Goal: Information Seeking & Learning: Find specific fact

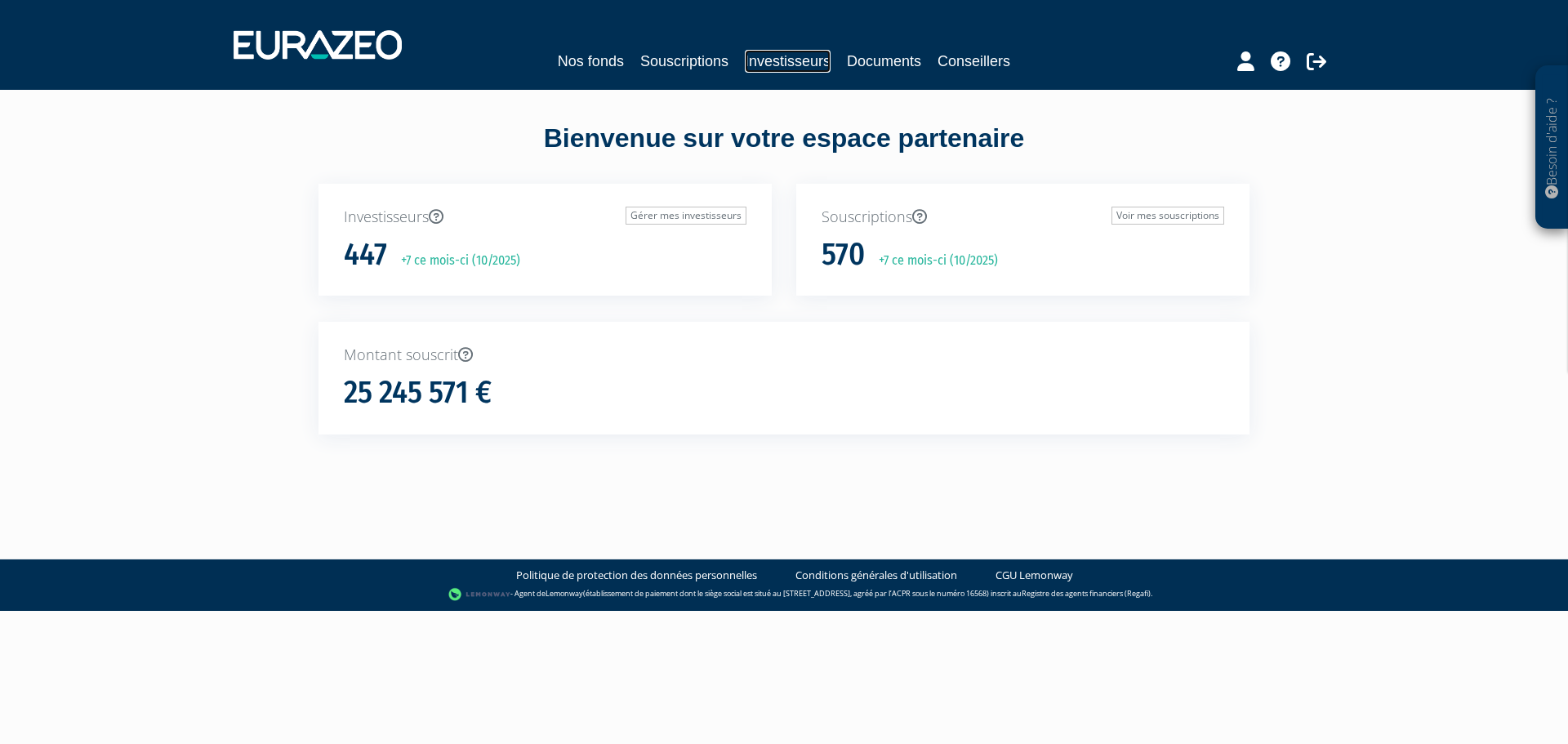
click at [777, 60] on link "Investisseurs" at bounding box center [788, 61] width 86 height 23
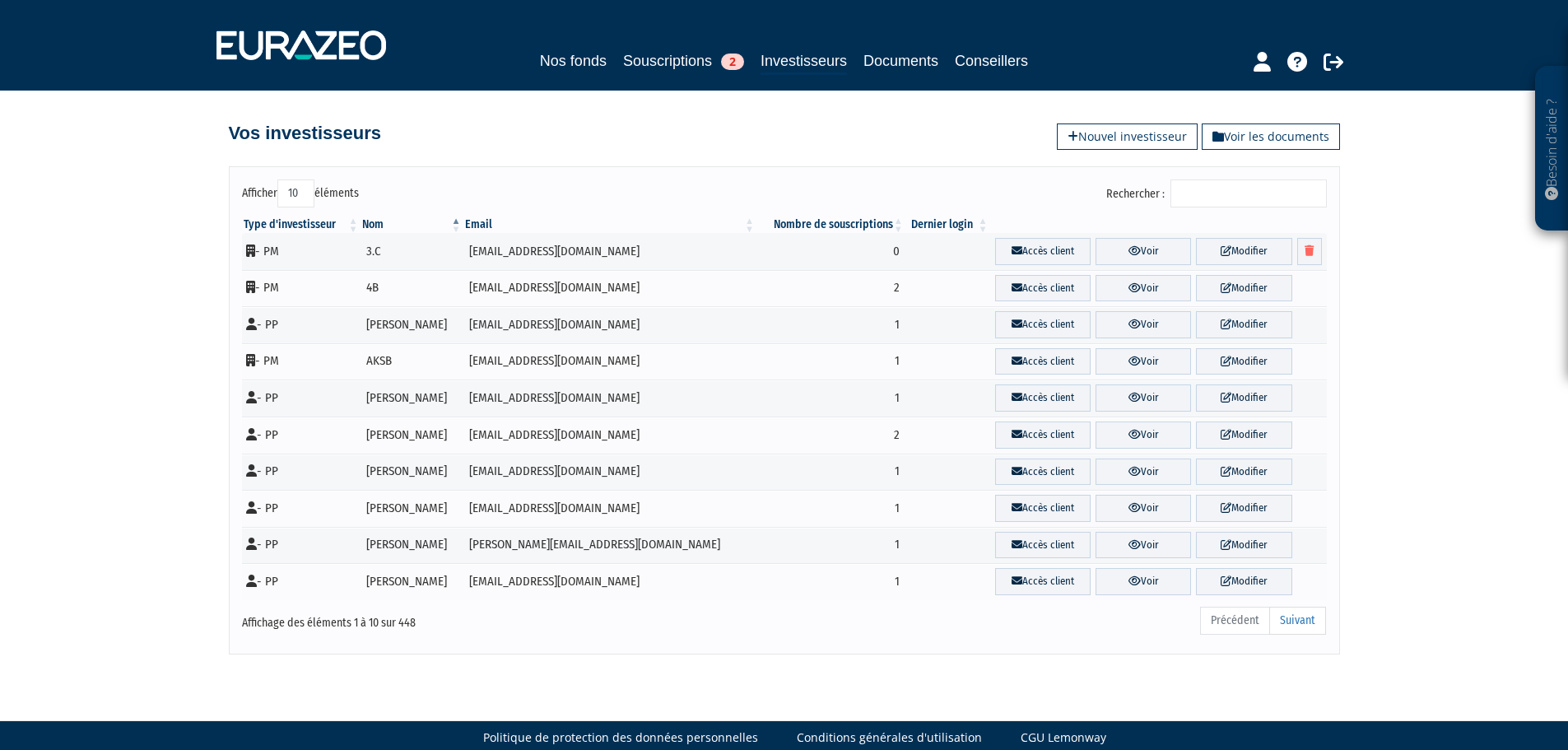
click at [1214, 197] on input "Rechercher :" at bounding box center [1249, 193] width 156 height 28
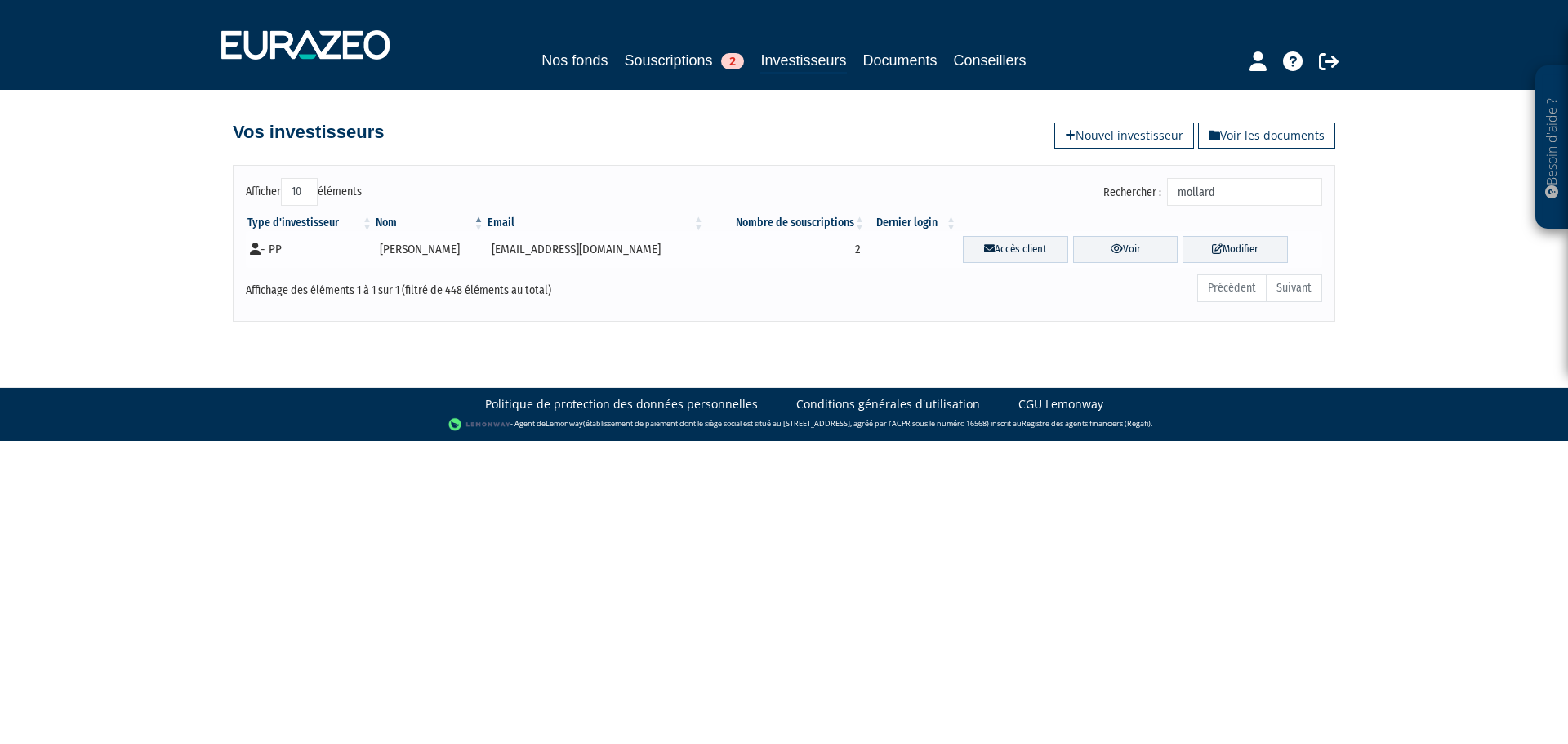
type input "mollard"
click at [478, 252] on td "[PERSON_NAME]" at bounding box center [429, 249] width 111 height 37
click at [442, 249] on td "[PERSON_NAME]" at bounding box center [429, 249] width 111 height 37
click at [1123, 240] on link "Voir" at bounding box center [1126, 249] width 106 height 27
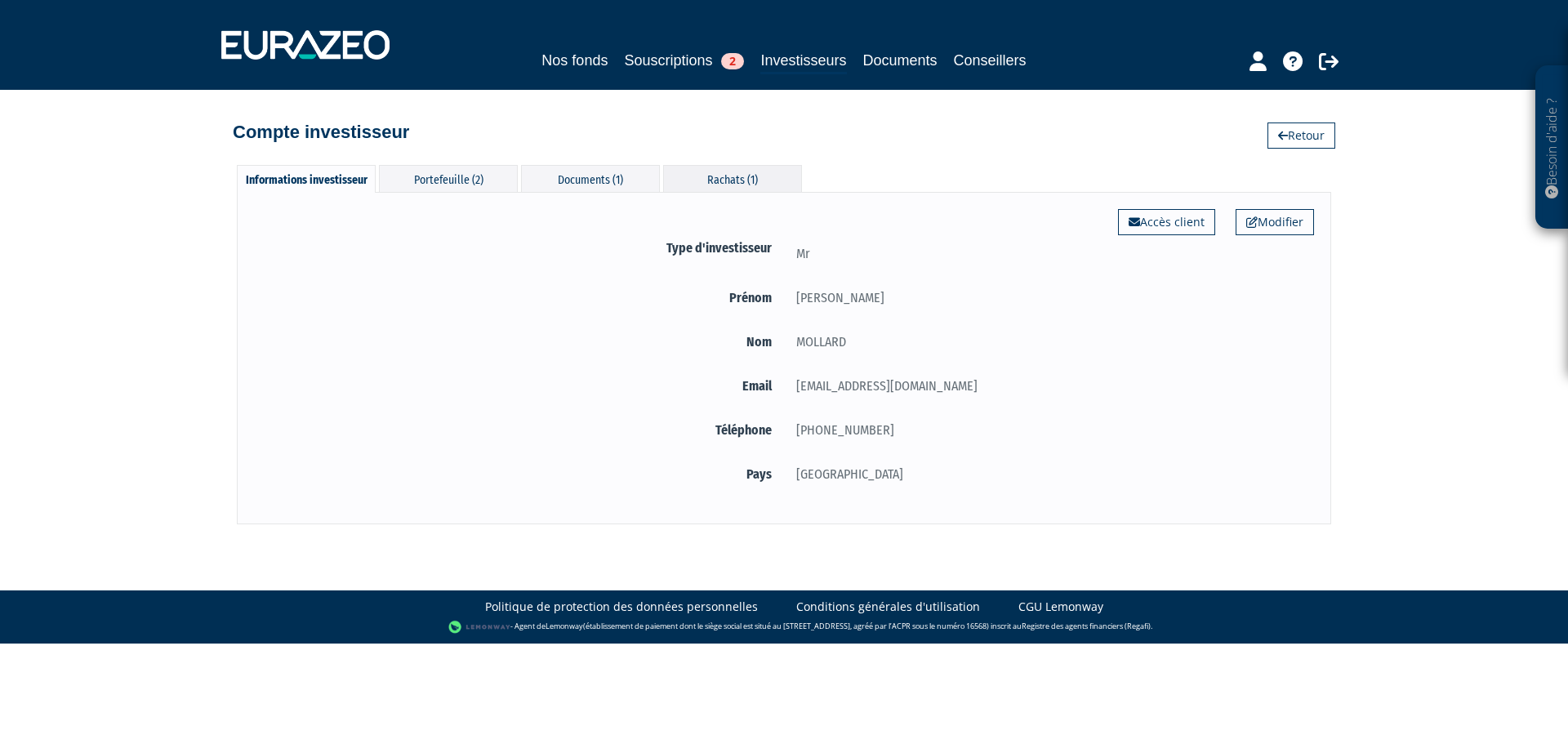
click at [715, 175] on div "Rachats (1)" at bounding box center [732, 179] width 139 height 27
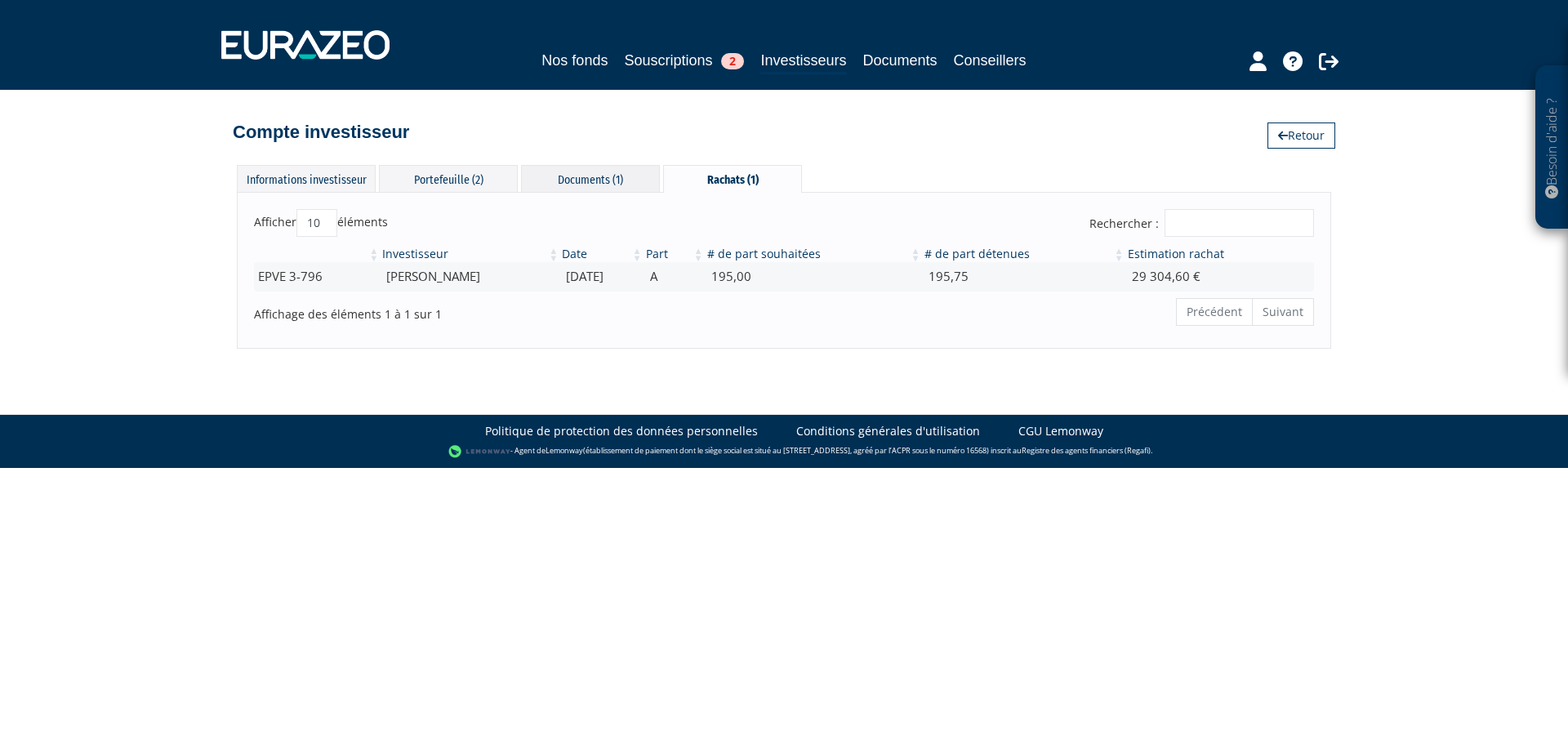
click at [571, 179] on div "Documents (1)" at bounding box center [590, 179] width 139 height 27
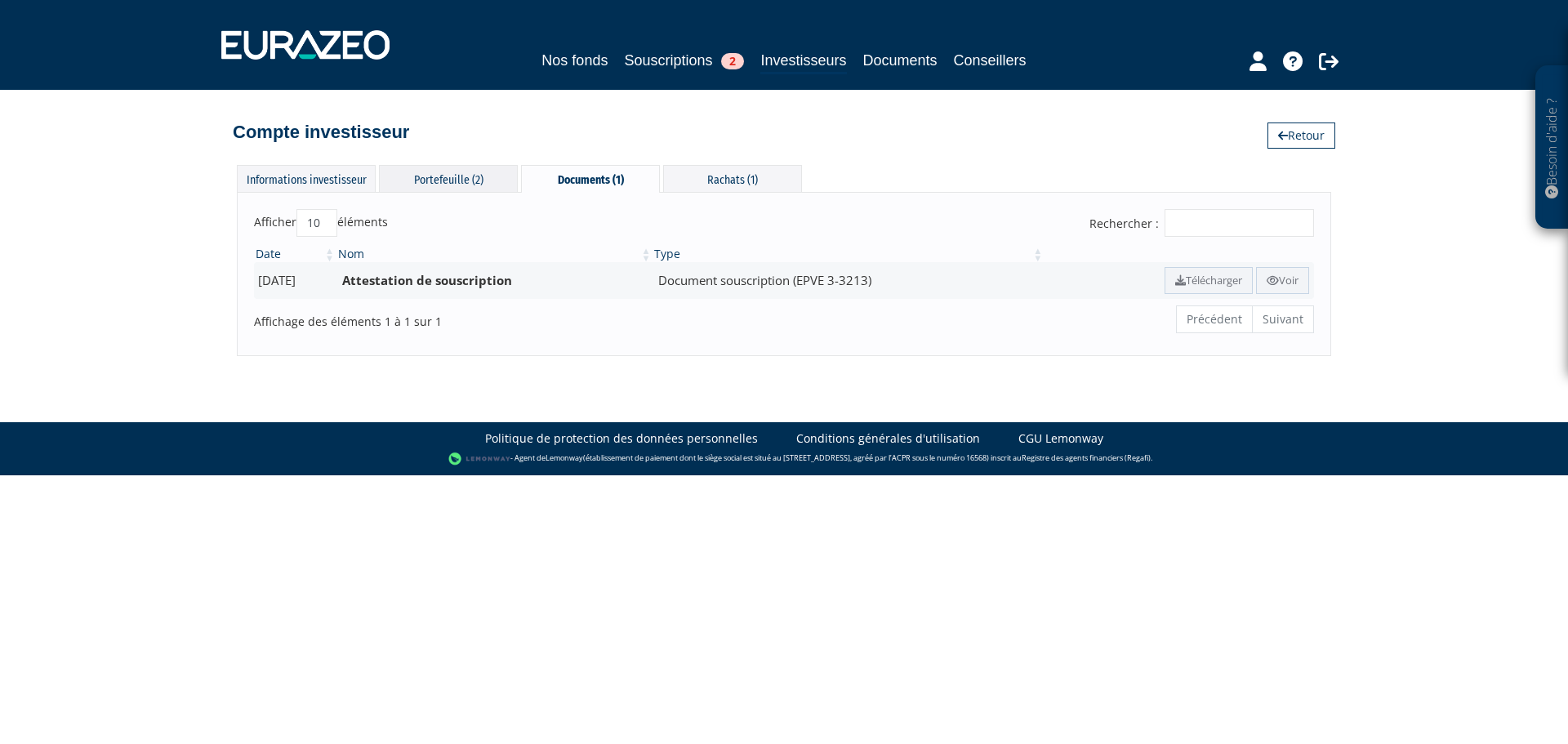
click at [468, 170] on div "Portefeuille (2)" at bounding box center [448, 179] width 139 height 27
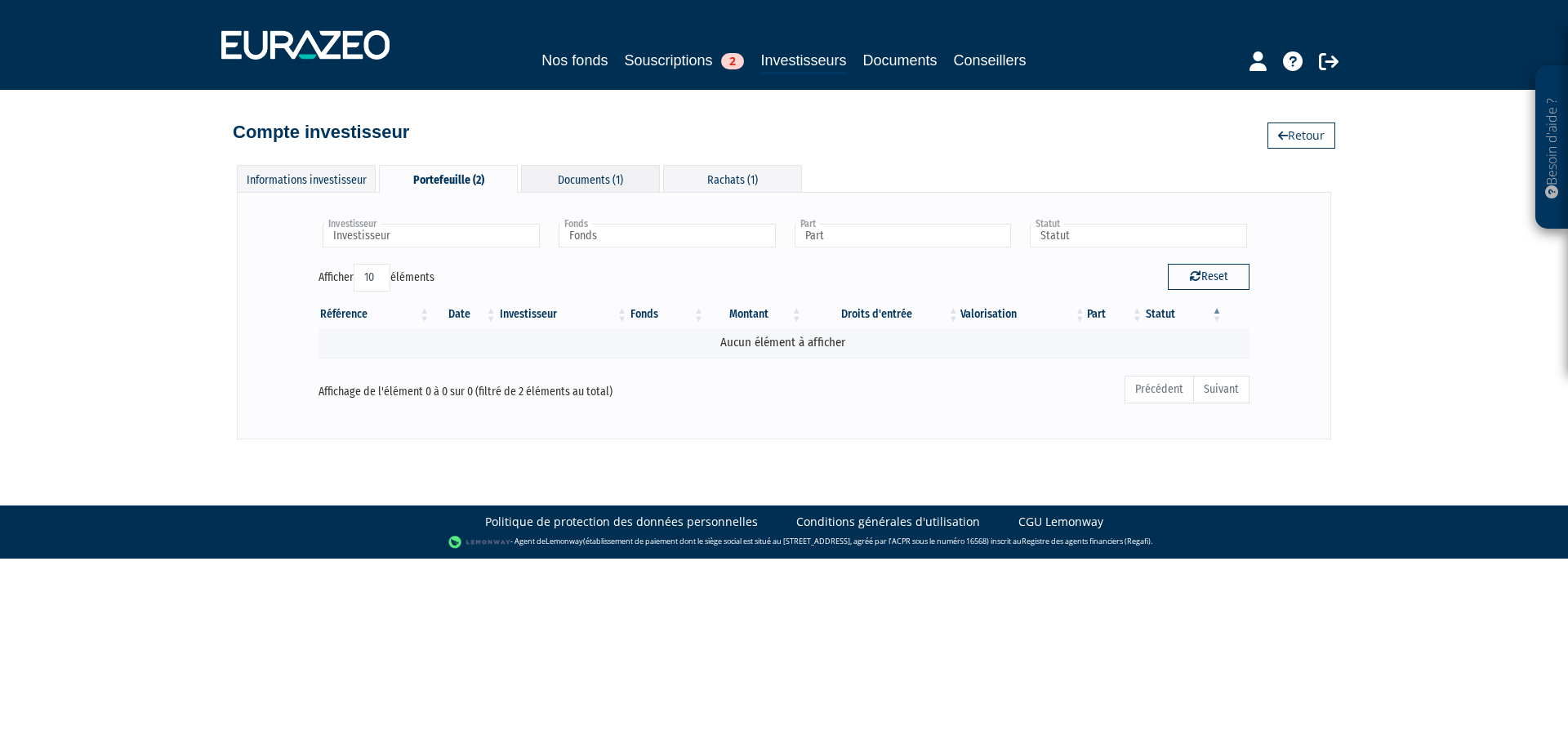
click at [568, 172] on div "Documents (1)" at bounding box center [590, 179] width 139 height 27
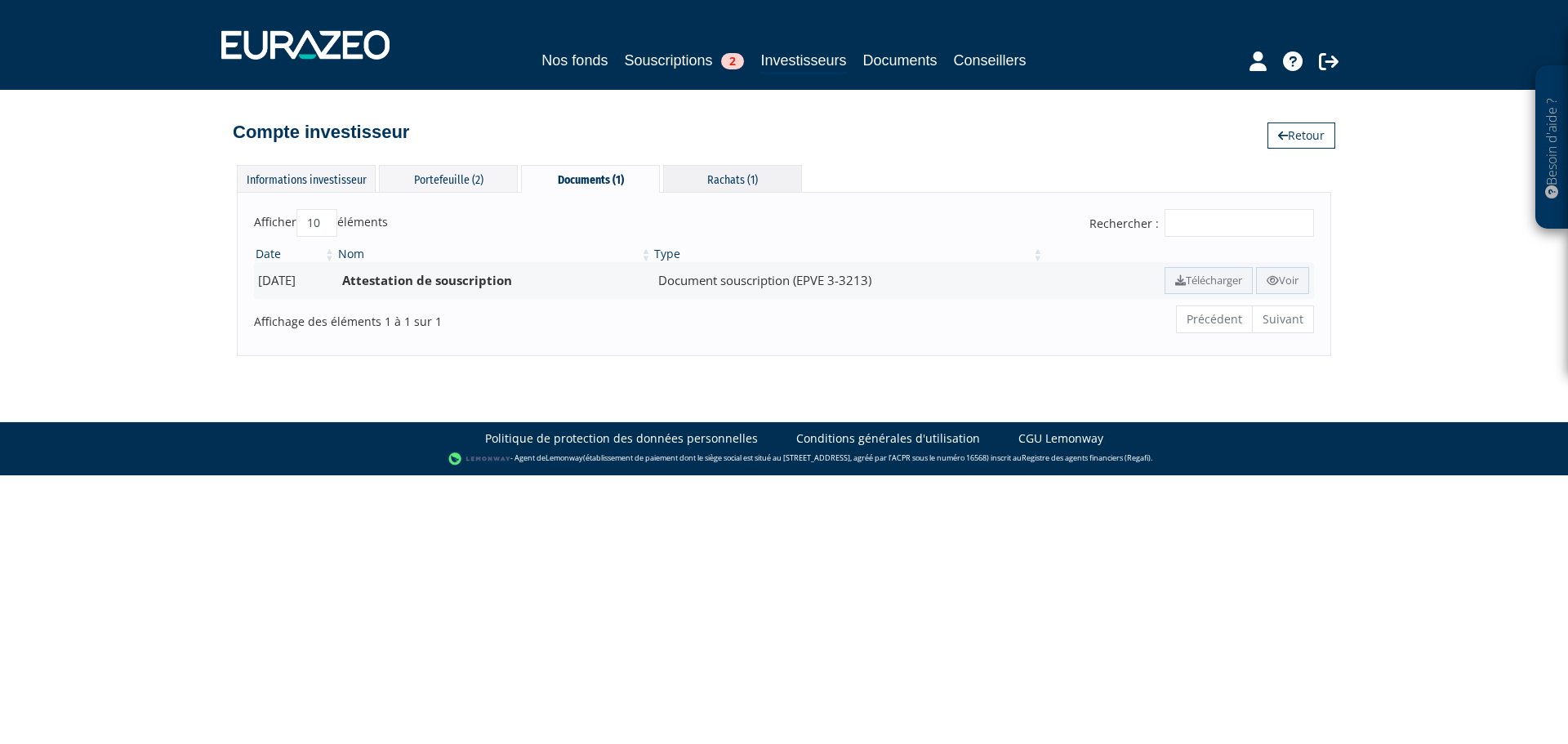
click at [715, 176] on div "Rachats (1)" at bounding box center [732, 179] width 139 height 27
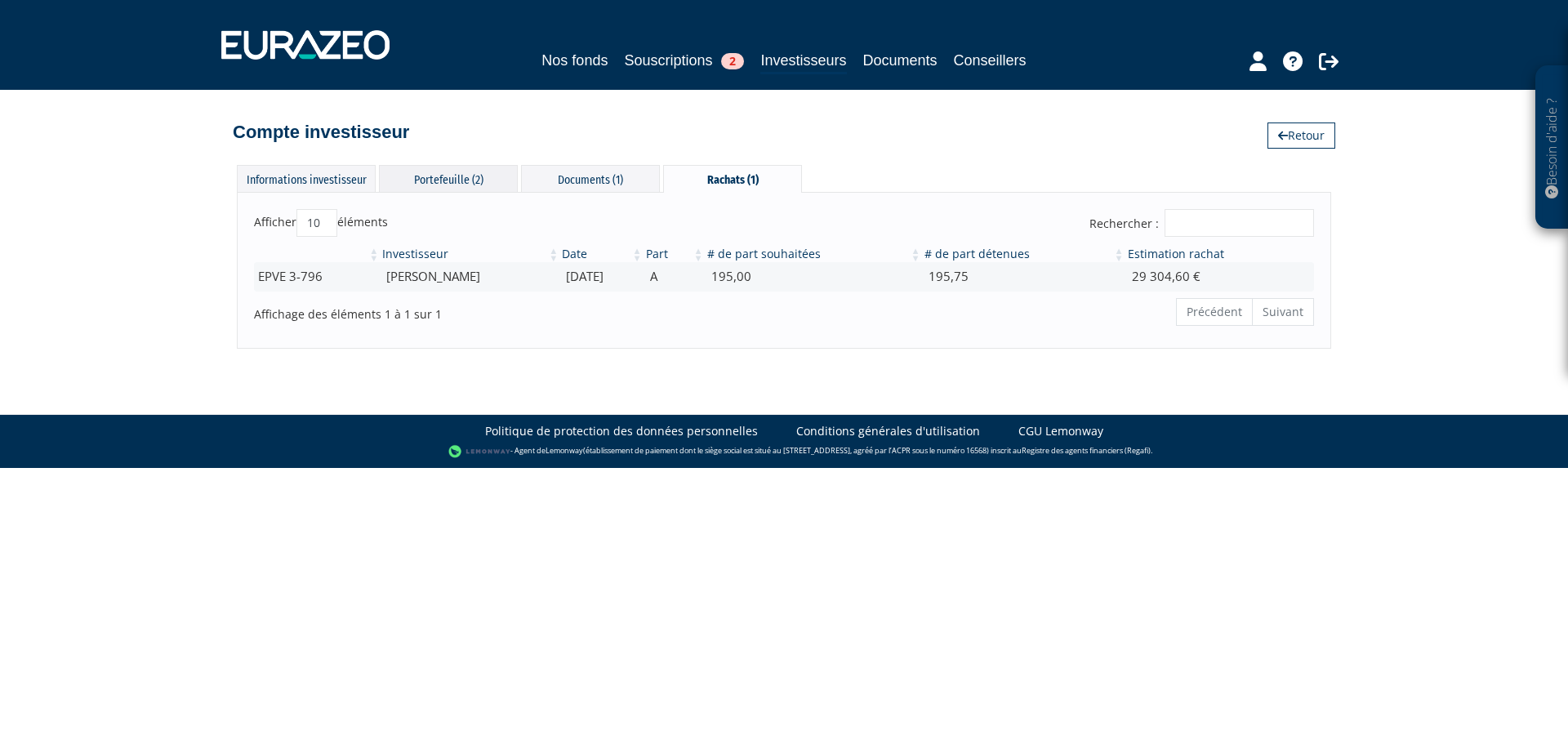
click at [462, 177] on div "Portefeuille (2)" at bounding box center [448, 179] width 139 height 27
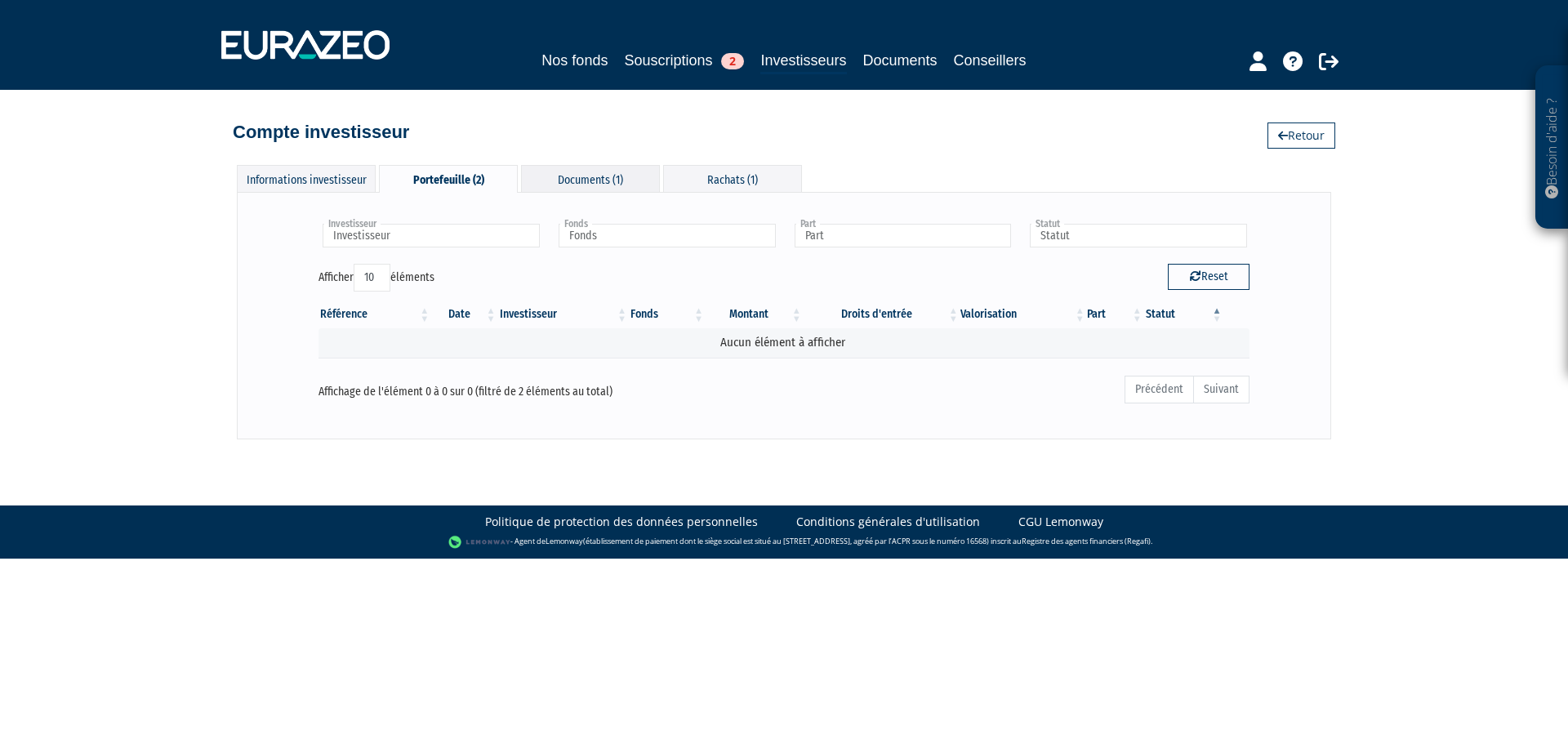
click at [568, 170] on div "Documents (1)" at bounding box center [590, 179] width 139 height 27
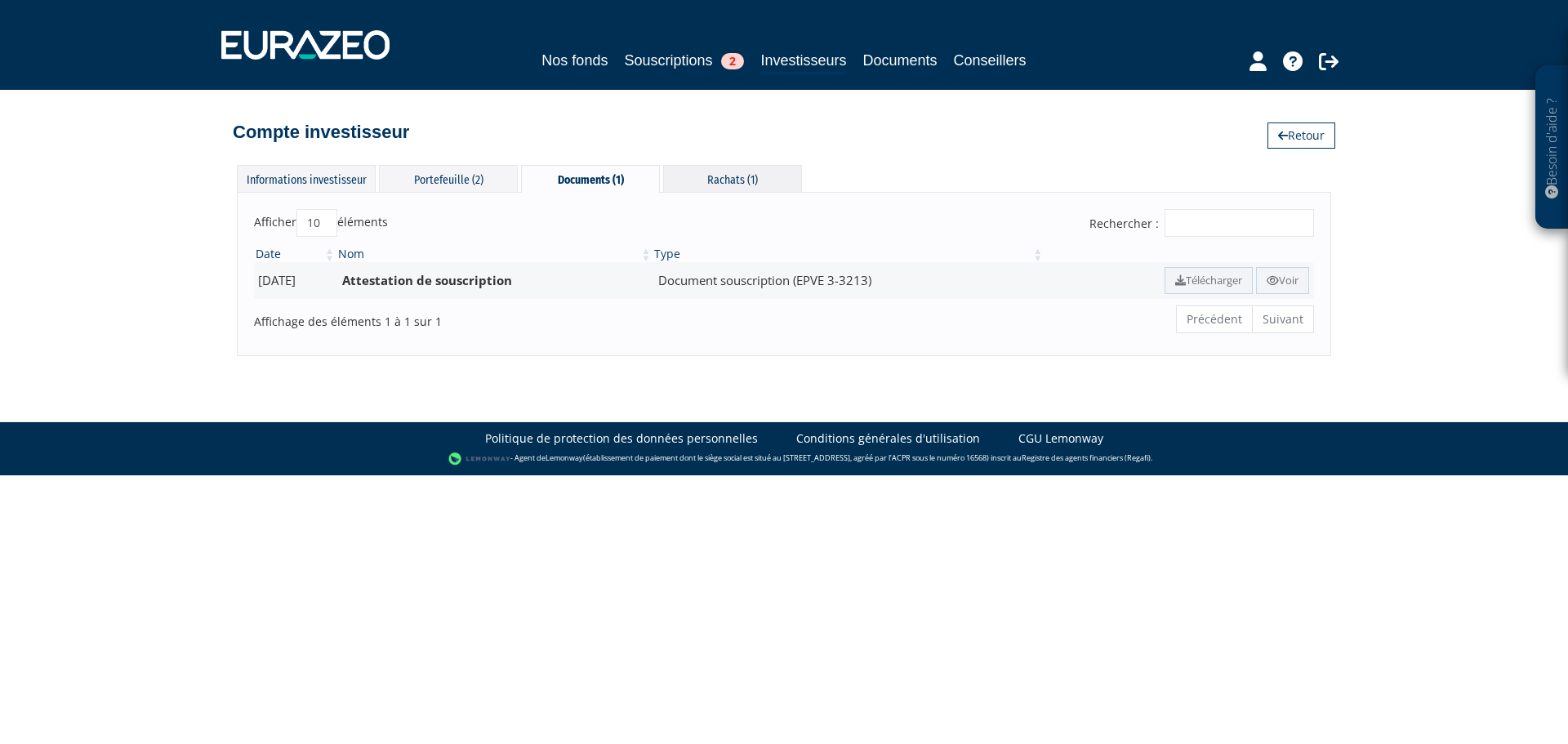
click at [712, 175] on div "Rachats (1)" at bounding box center [732, 179] width 139 height 27
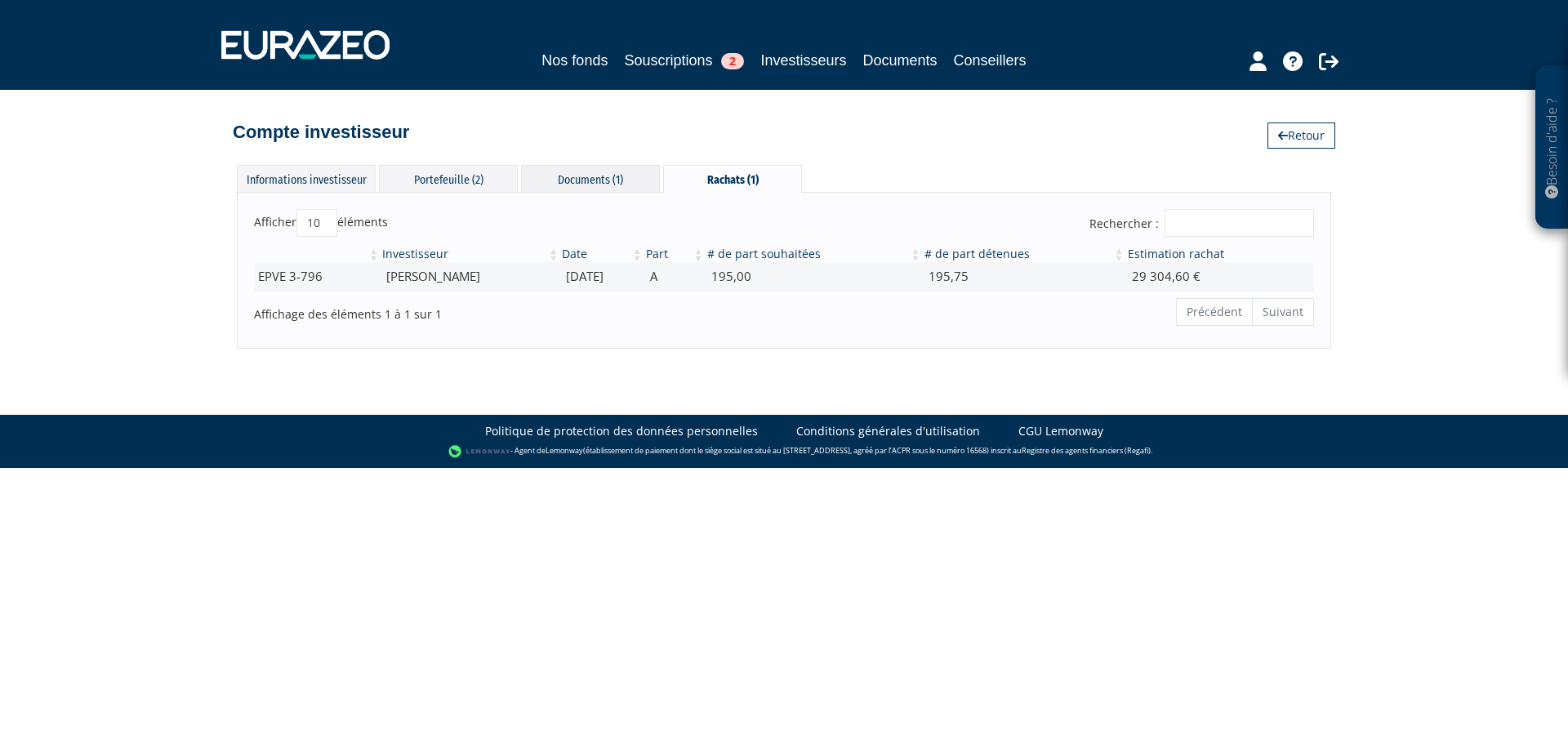
click at [621, 175] on div "Documents (1)" at bounding box center [590, 179] width 139 height 27
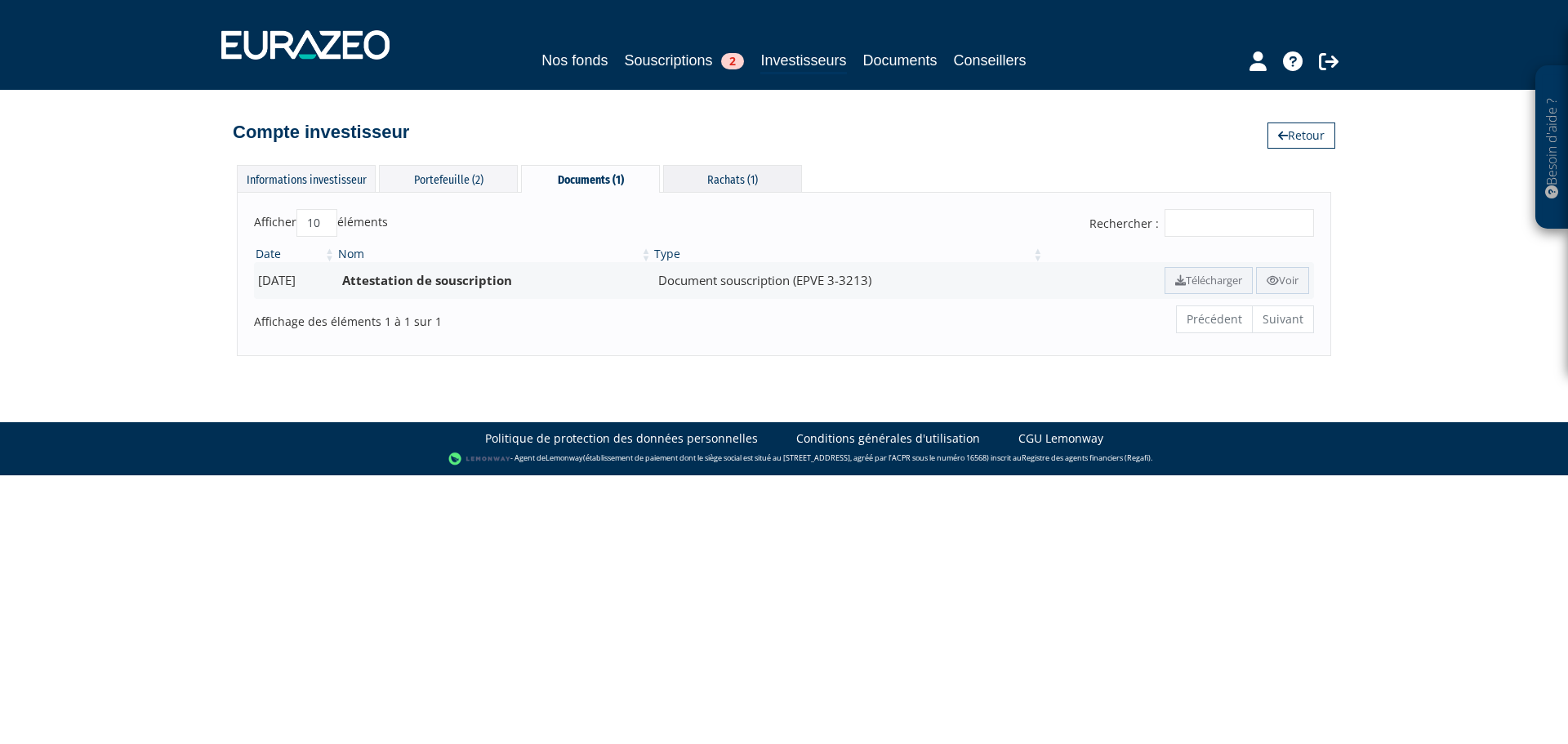
click at [709, 175] on div "Rachats (1)" at bounding box center [732, 179] width 139 height 27
